Goal: Information Seeking & Learning: Learn about a topic

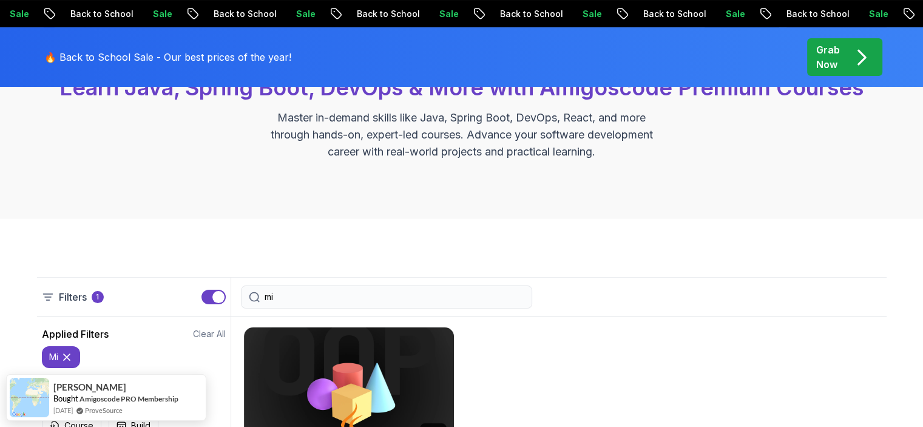
scroll to position [303, 0]
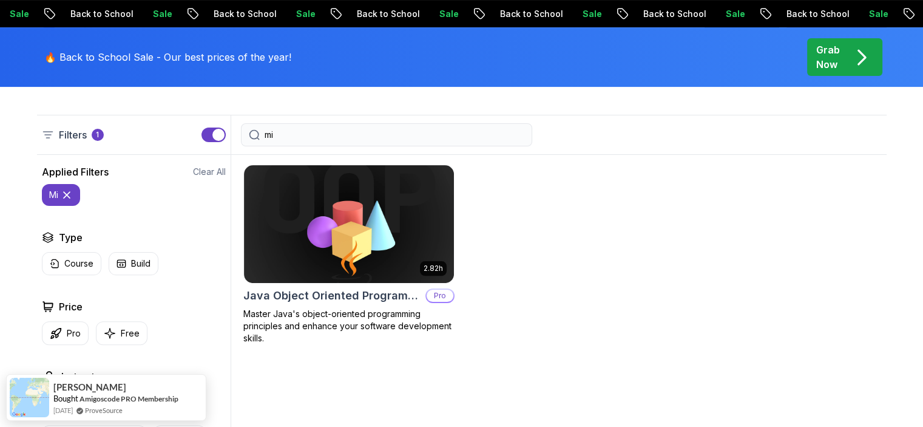
drag, startPoint x: 330, startPoint y: 140, endPoint x: 172, endPoint y: 143, distance: 157.2
click at [175, 143] on div "Filters 1 mi" at bounding box center [462, 135] width 850 height 40
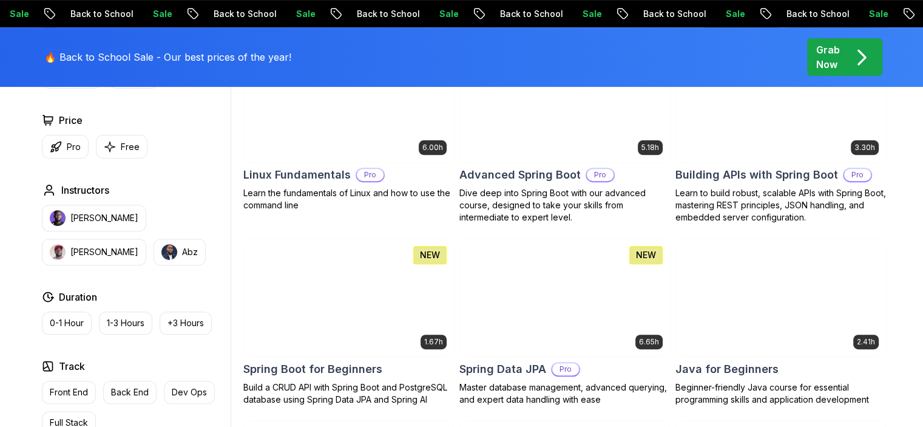
scroll to position [546, 0]
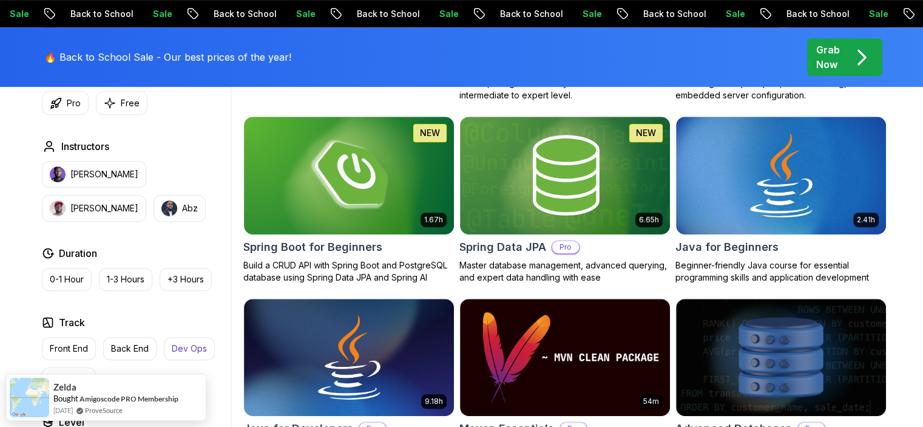
click at [189, 351] on p "Dev Ops" at bounding box center [189, 348] width 35 height 12
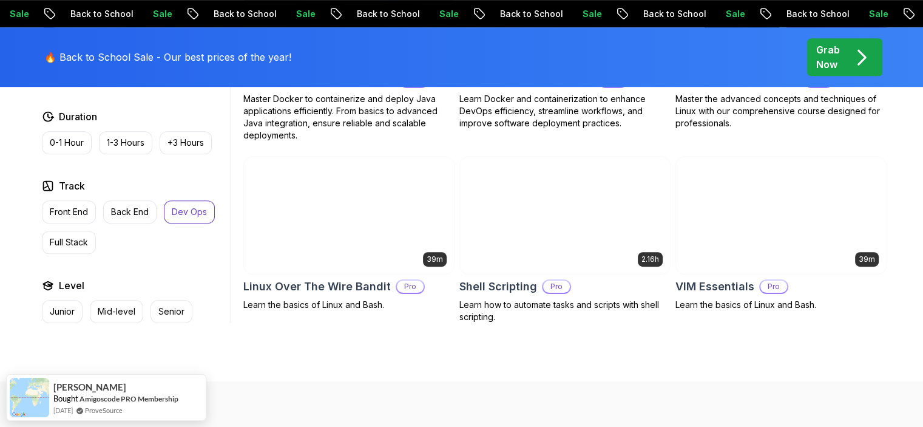
scroll to position [607, 0]
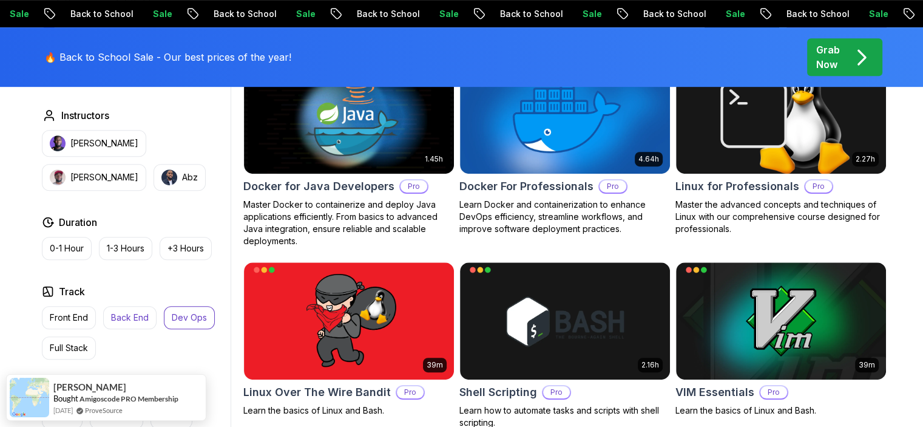
click at [135, 316] on p "Back End" at bounding box center [130, 317] width 38 height 12
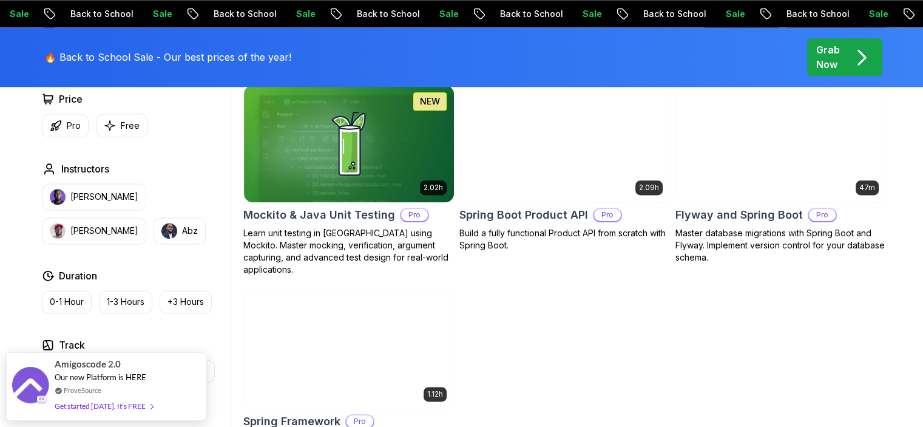
scroll to position [1639, 0]
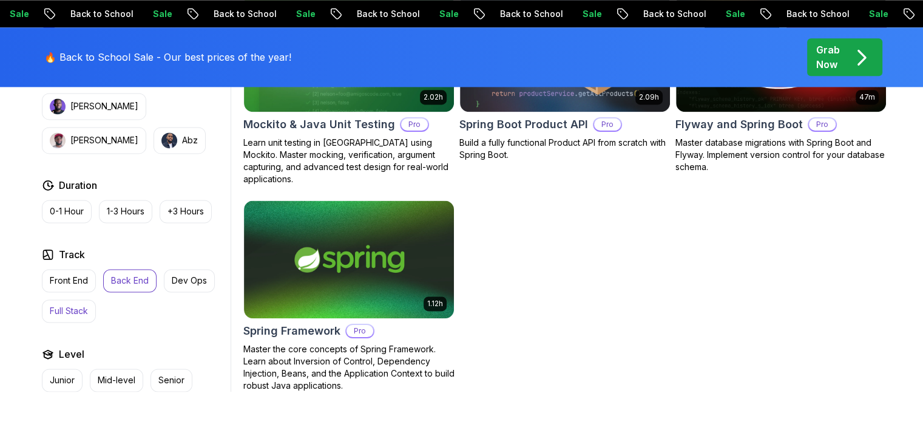
click at [63, 305] on p "Full Stack" at bounding box center [69, 311] width 38 height 12
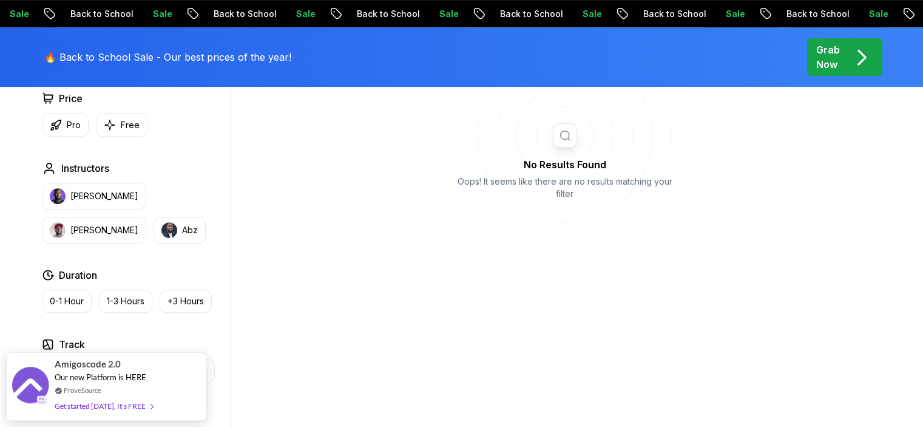
scroll to position [607, 0]
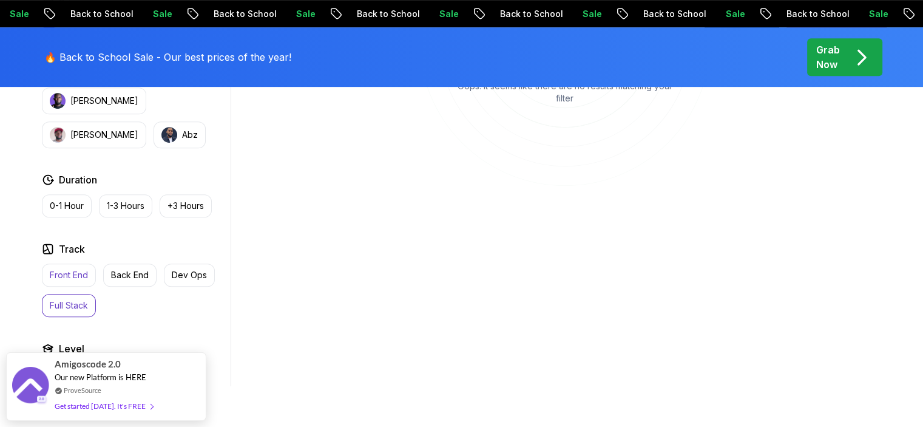
click at [69, 276] on p "Front End" at bounding box center [69, 275] width 38 height 12
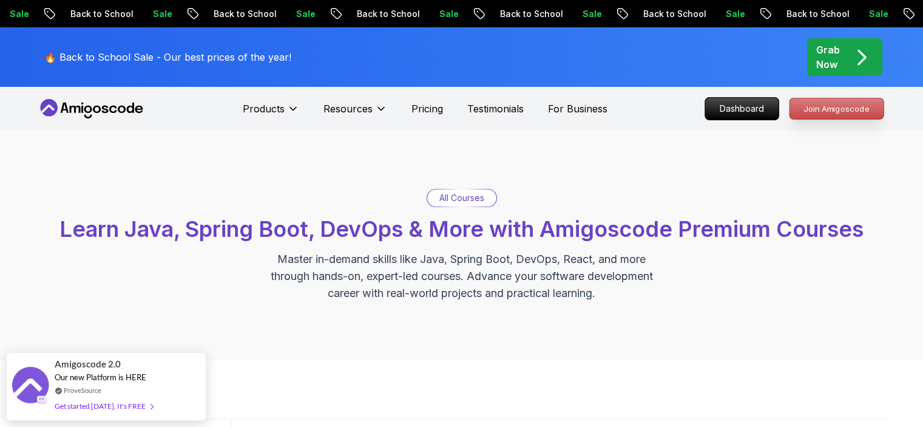
click at [829, 110] on p "Join Amigoscode" at bounding box center [837, 108] width 94 height 21
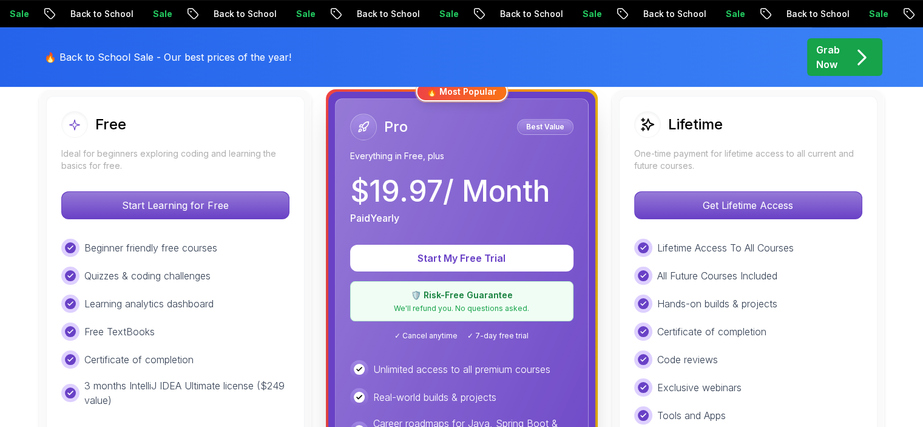
scroll to position [364, 0]
